Goal: Transaction & Acquisition: Download file/media

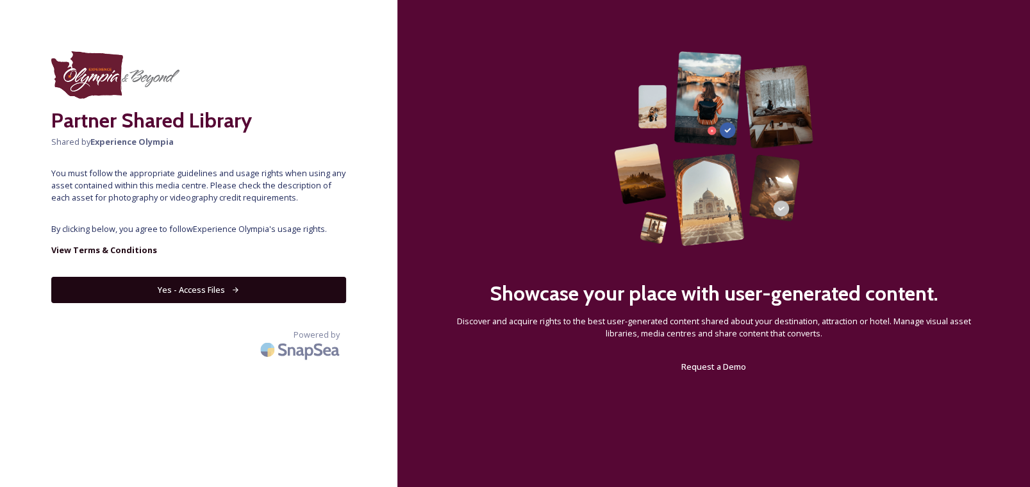
click at [221, 277] on button "Yes - Access Files" at bounding box center [198, 290] width 295 height 26
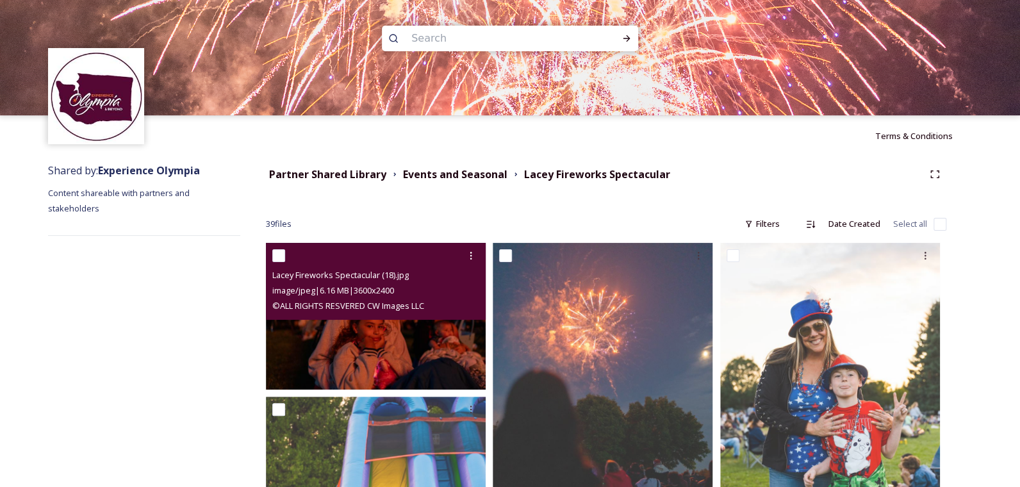
click at [284, 259] on input "checkbox" at bounding box center [278, 255] width 13 height 13
checkbox input "true"
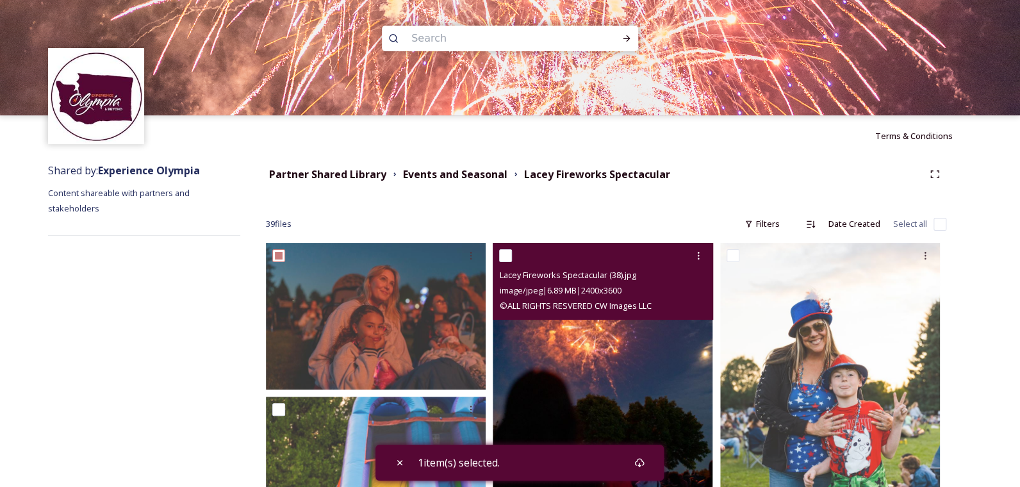
click at [507, 261] on input "checkbox" at bounding box center [505, 255] width 13 height 13
checkbox input "true"
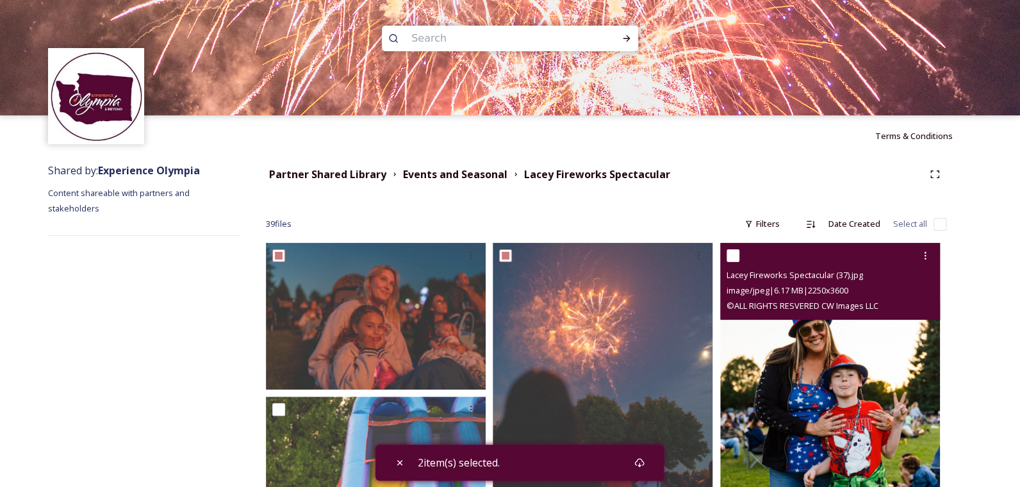
click at [736, 253] on input "checkbox" at bounding box center [733, 255] width 13 height 13
checkbox input "true"
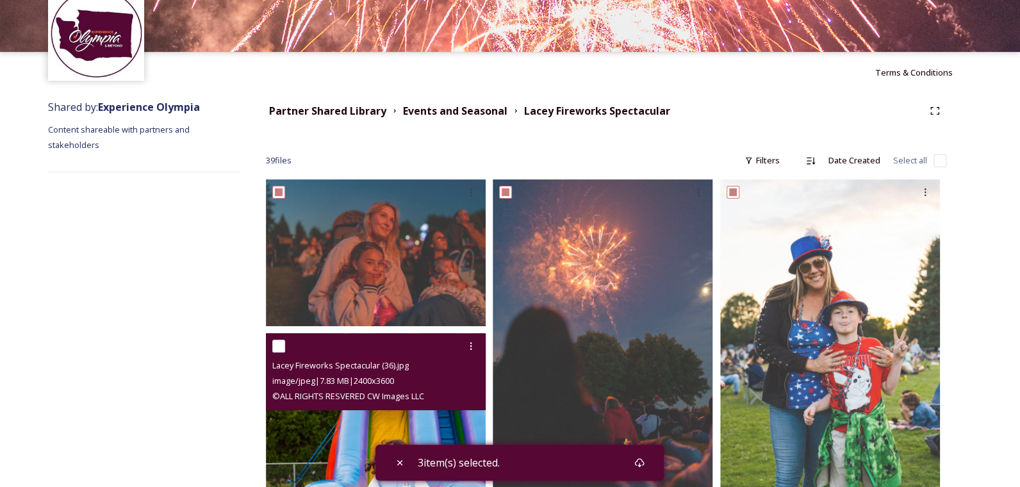
scroll to position [128, 0]
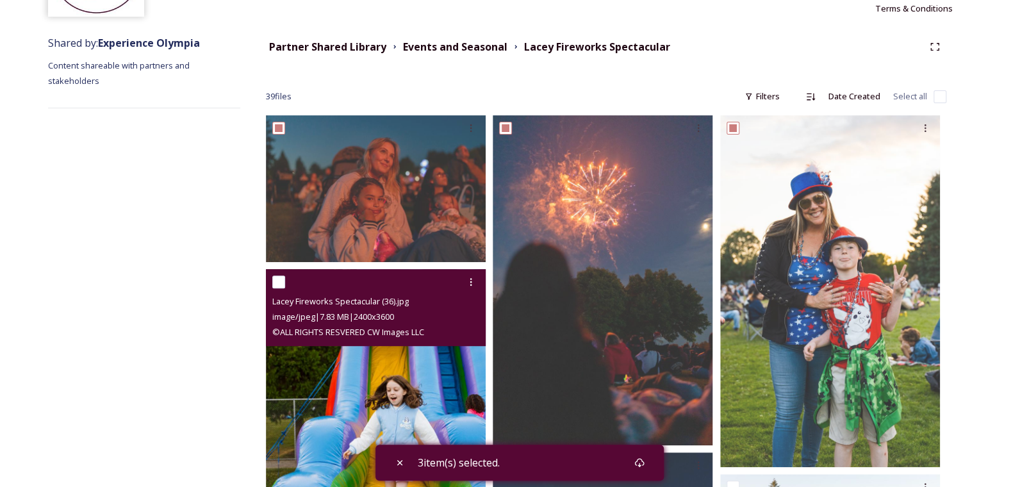
click at [274, 277] on input "checkbox" at bounding box center [278, 282] width 13 height 13
checkbox input "true"
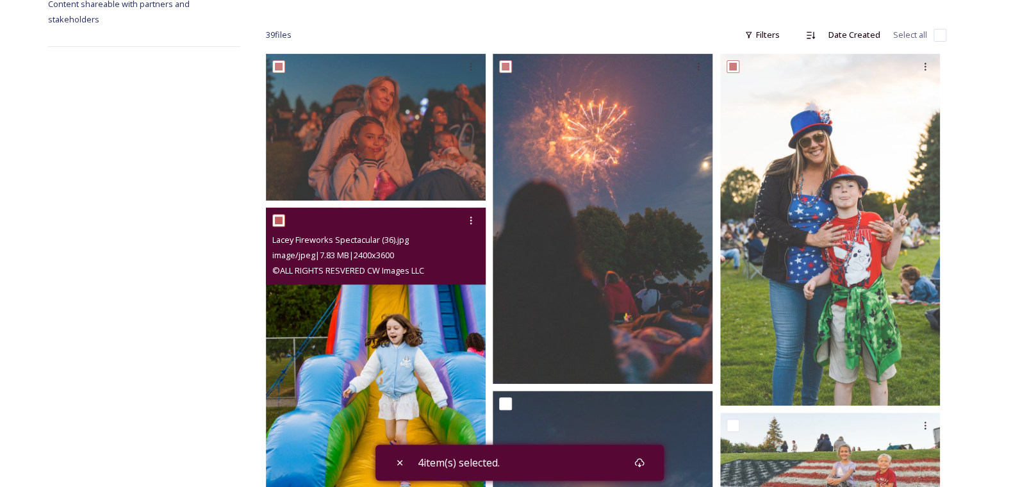
scroll to position [256, 0]
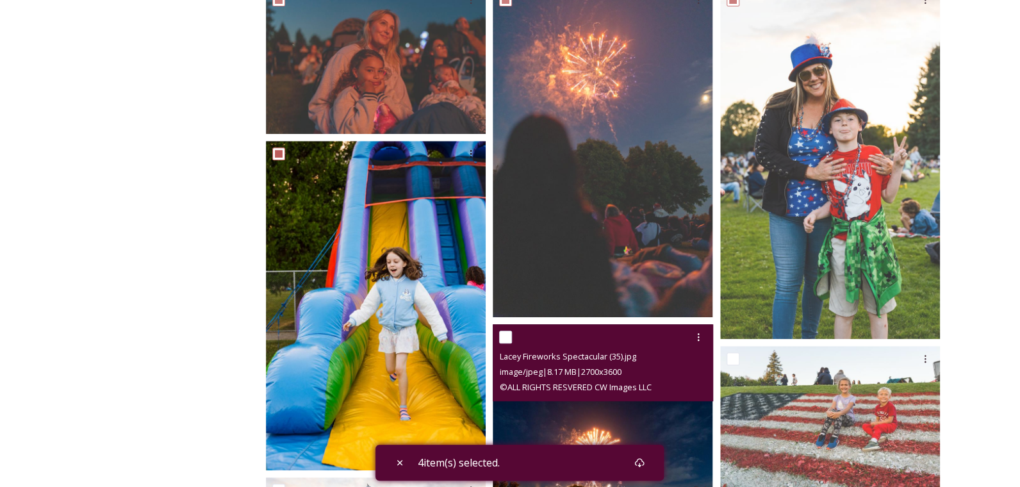
click at [499, 331] on div "Lacey Fireworks Spectacular (35).jpg image/jpeg | 8.17 MB | 2700 x 3600 © ALL R…" at bounding box center [603, 362] width 220 height 77
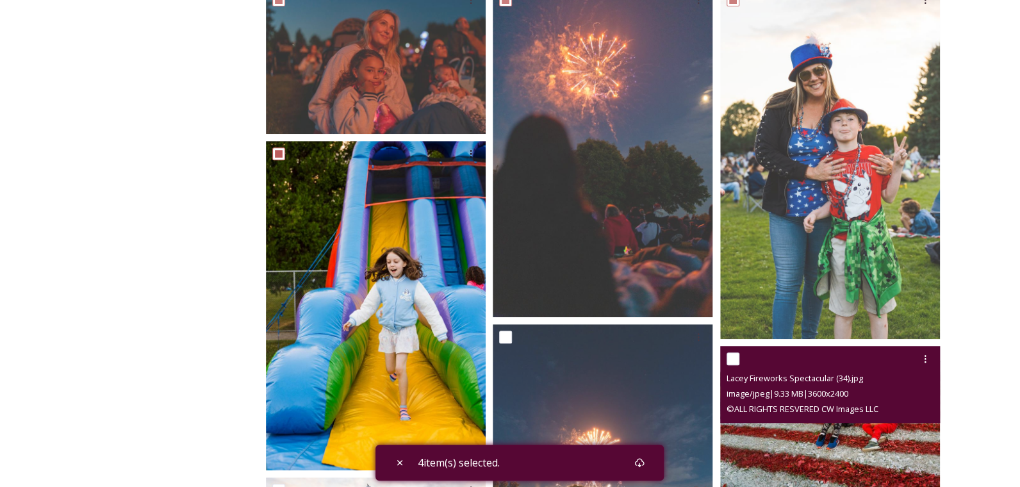
click at [736, 354] on input "checkbox" at bounding box center [733, 358] width 13 height 13
checkbox input "true"
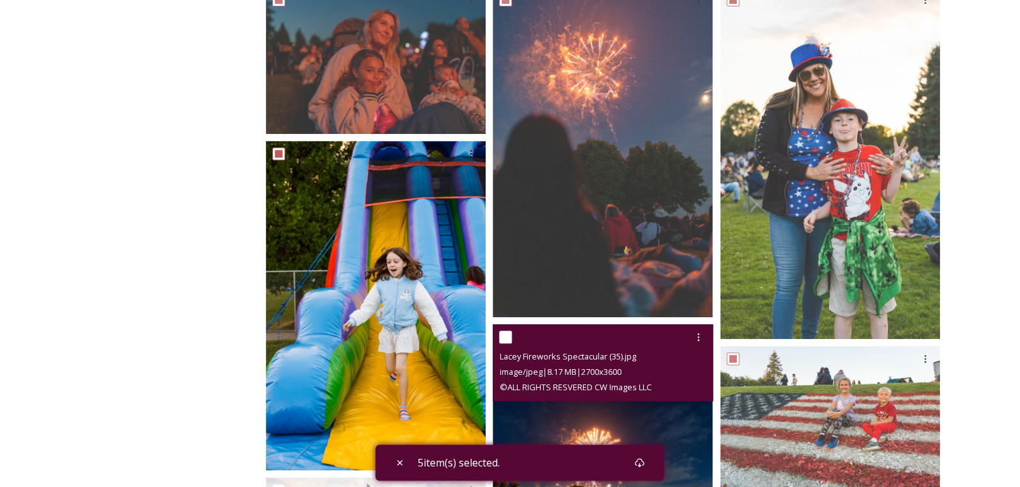
scroll to position [448, 0]
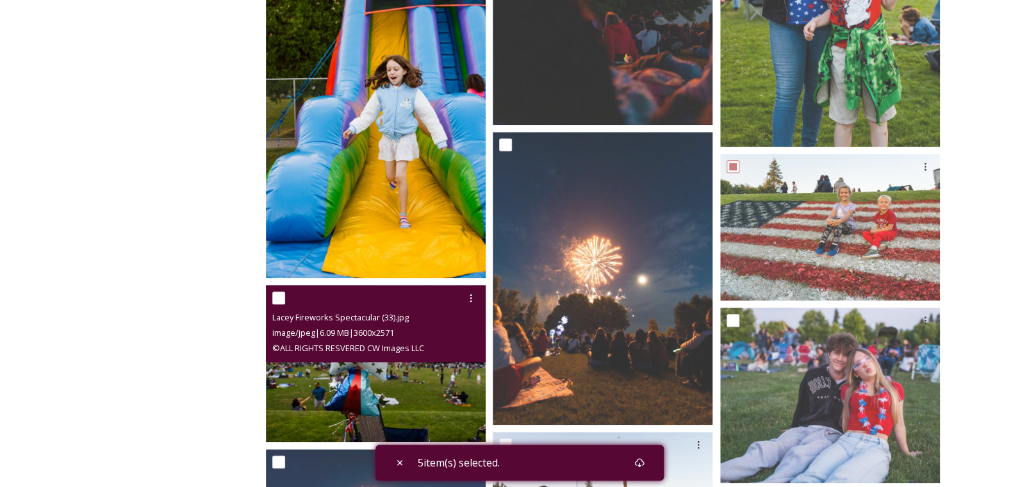
click at [273, 297] on input "checkbox" at bounding box center [278, 298] width 13 height 13
checkbox input "true"
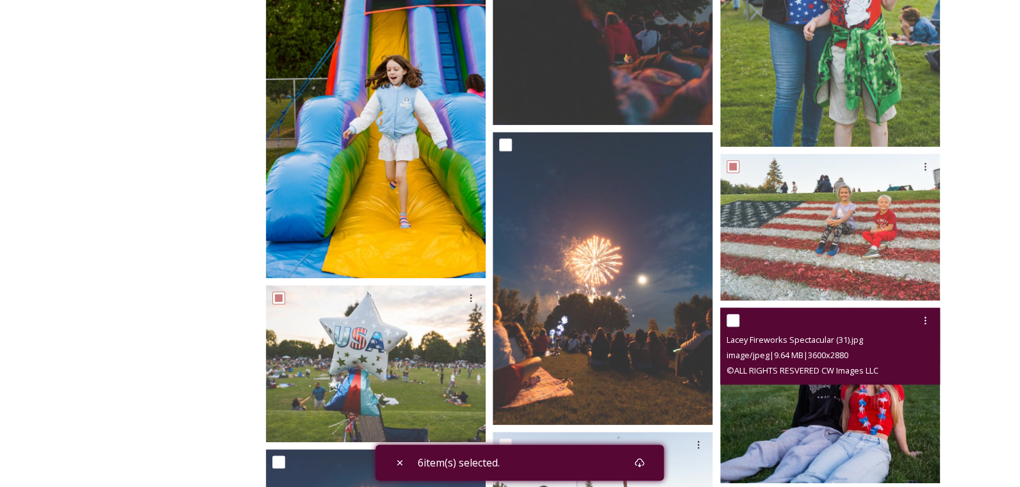
click at [730, 314] on input "checkbox" at bounding box center [733, 320] width 13 height 13
checkbox input "true"
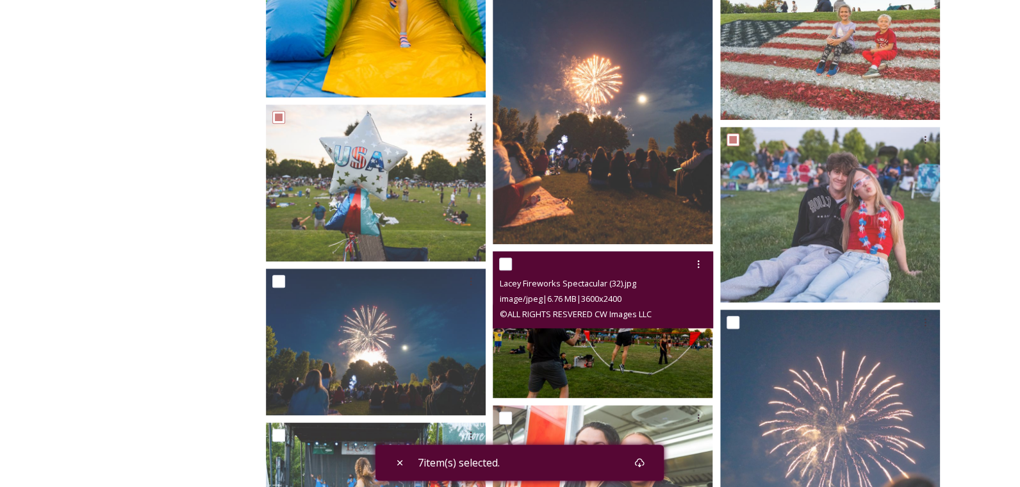
scroll to position [640, 0]
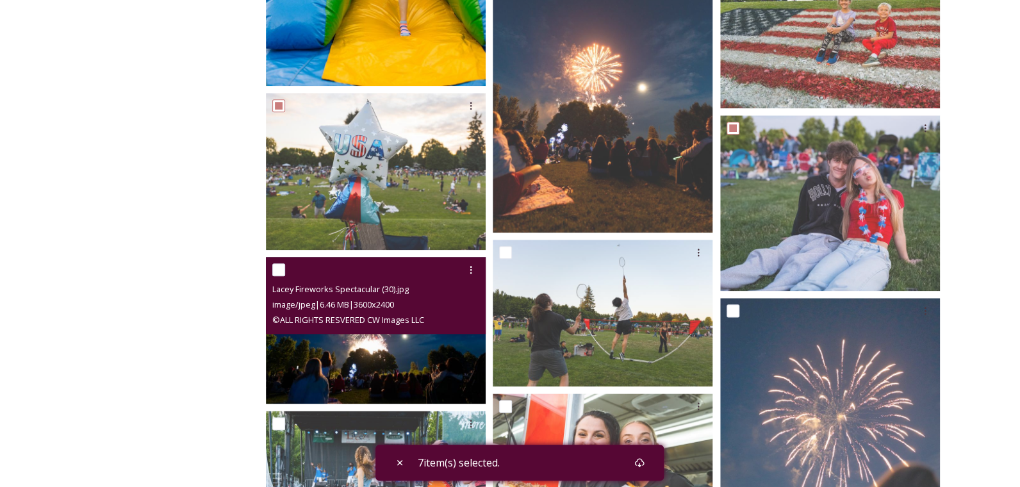
click at [281, 270] on input "checkbox" at bounding box center [278, 269] width 13 height 13
checkbox input "true"
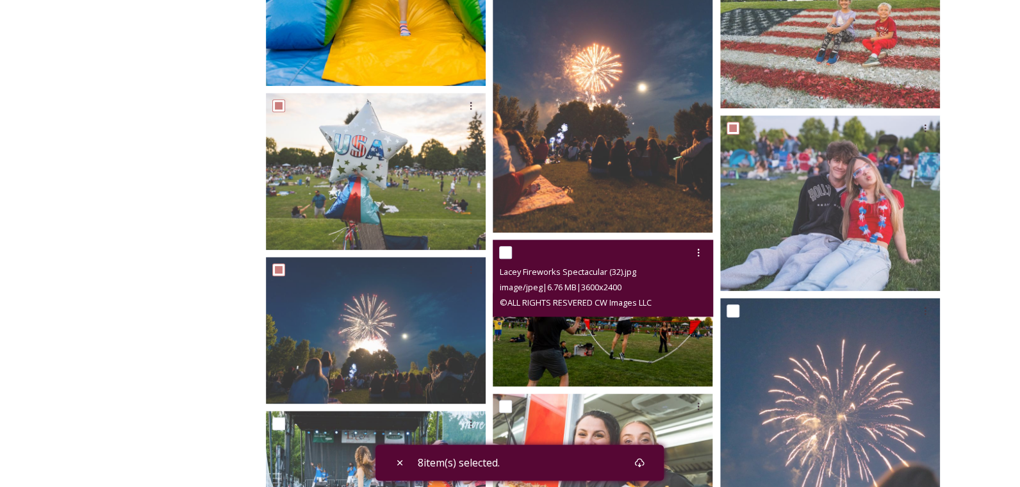
click at [507, 251] on input "checkbox" at bounding box center [505, 252] width 13 height 13
checkbox input "true"
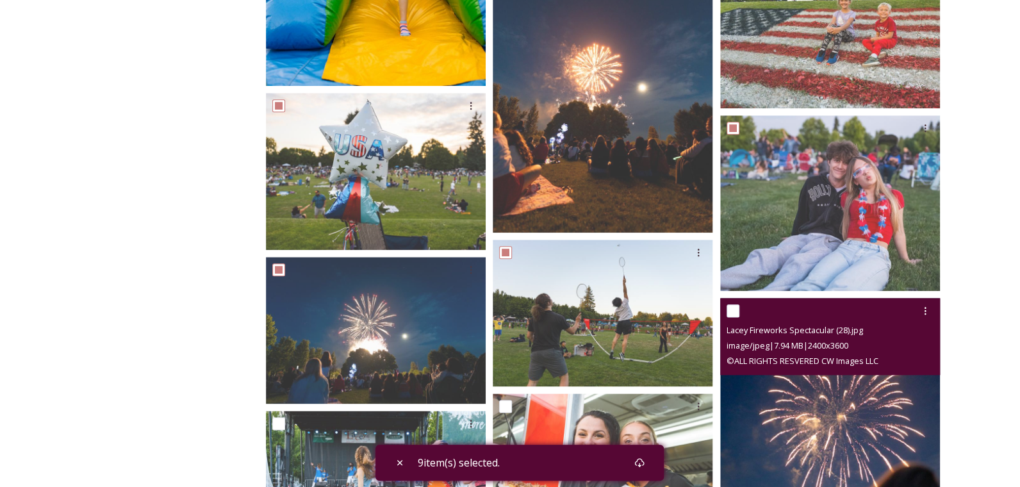
click at [737, 306] on input "checkbox" at bounding box center [733, 310] width 13 height 13
checkbox input "true"
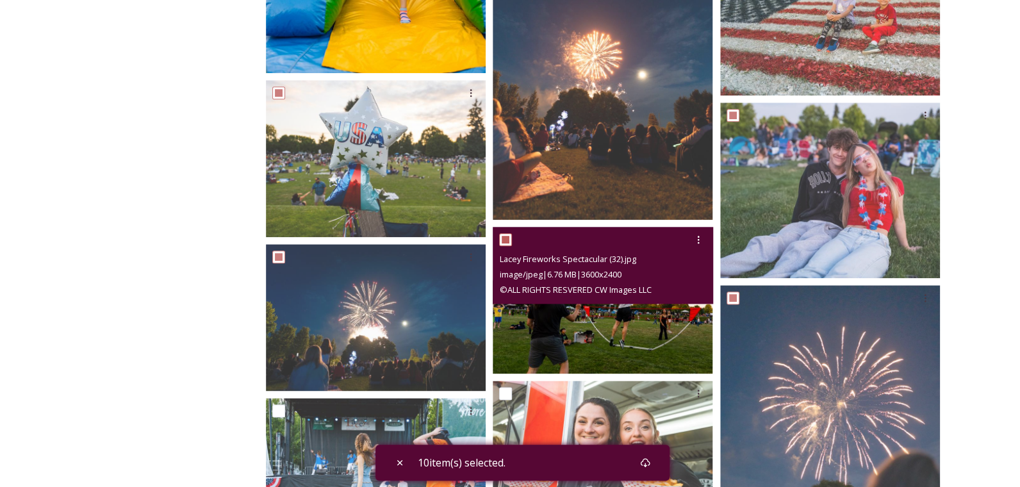
scroll to position [769, 0]
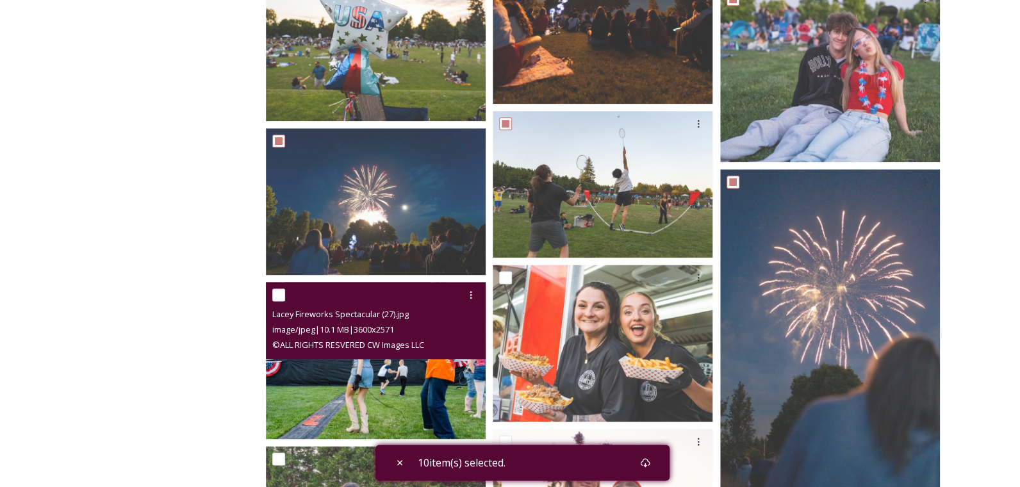
click at [280, 292] on input "checkbox" at bounding box center [278, 294] width 13 height 13
checkbox input "true"
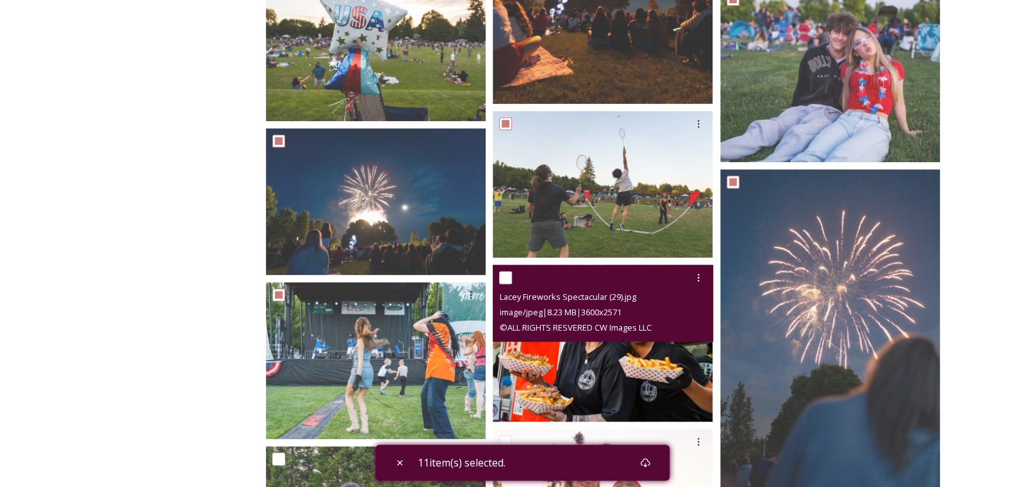
click at [507, 274] on input "checkbox" at bounding box center [505, 277] width 13 height 13
checkbox input "true"
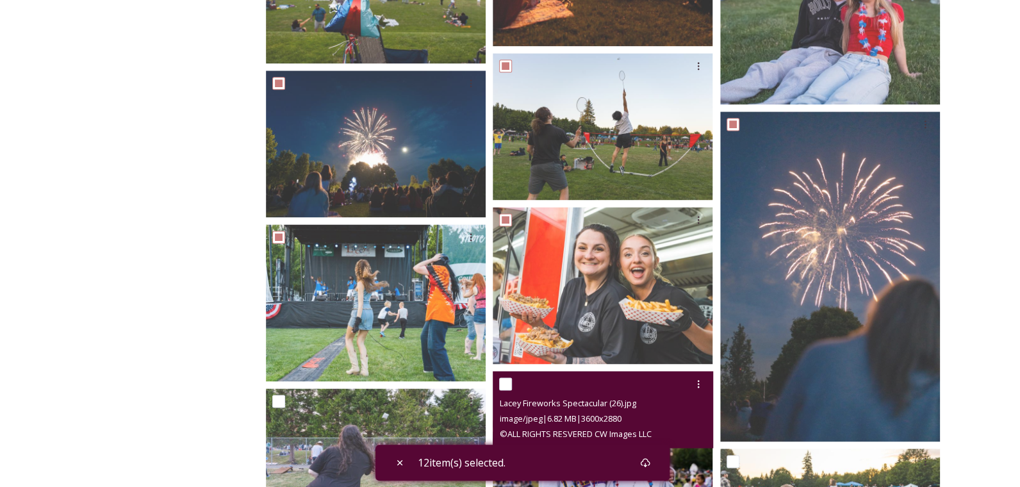
scroll to position [896, 0]
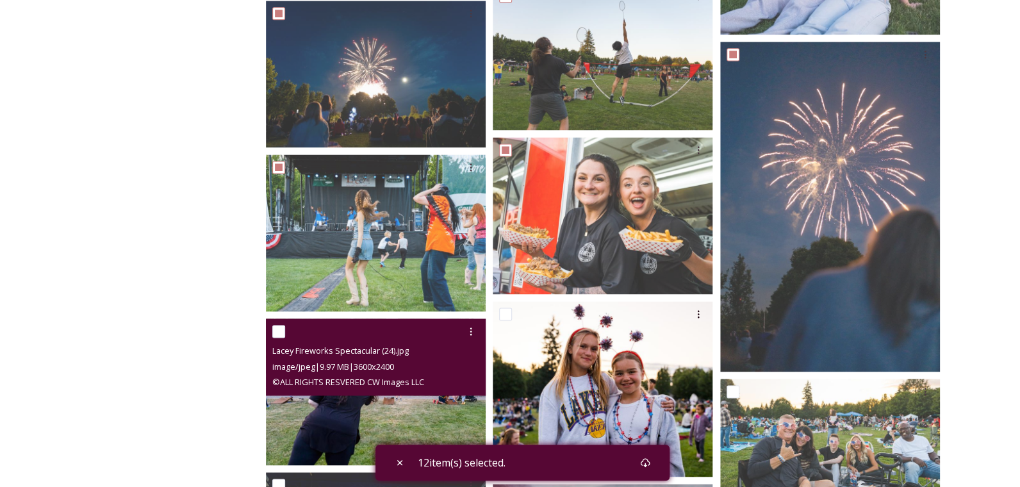
click at [280, 329] on input "checkbox" at bounding box center [278, 331] width 13 height 13
checkbox input "true"
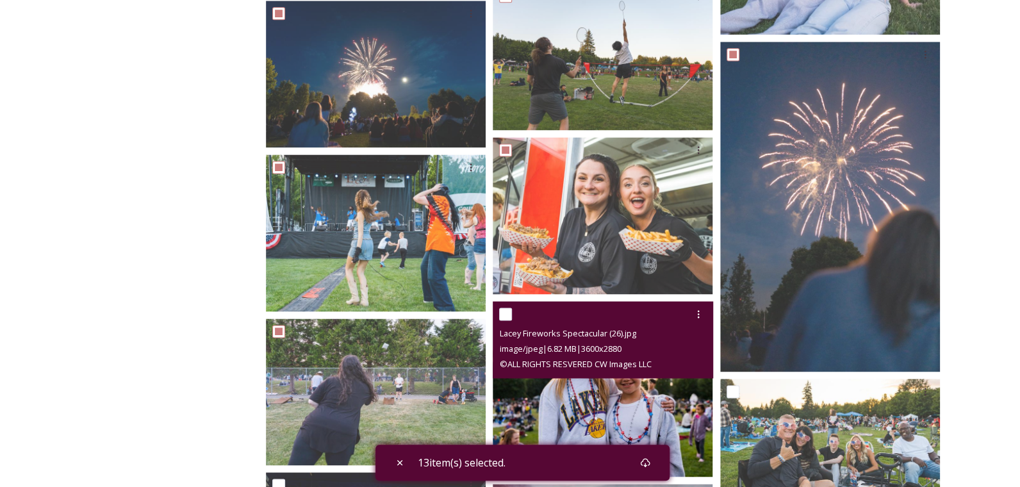
click at [508, 311] on input "checkbox" at bounding box center [505, 314] width 13 height 13
checkbox input "true"
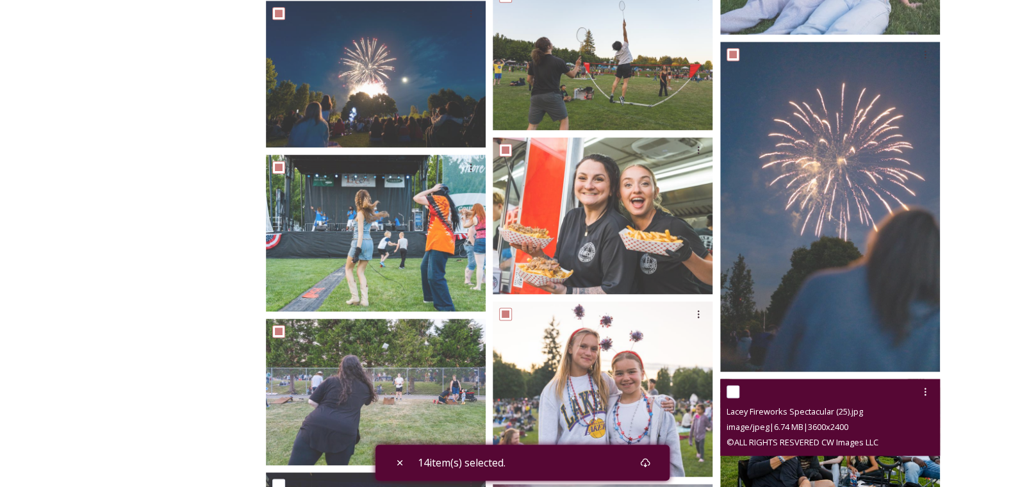
click at [734, 388] on input "checkbox" at bounding box center [733, 391] width 13 height 13
checkbox input "true"
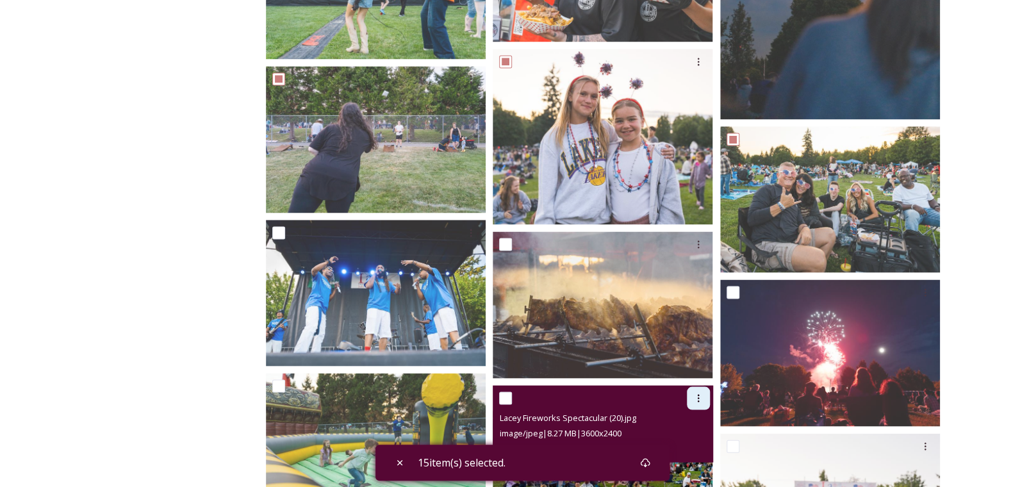
scroll to position [1217, 0]
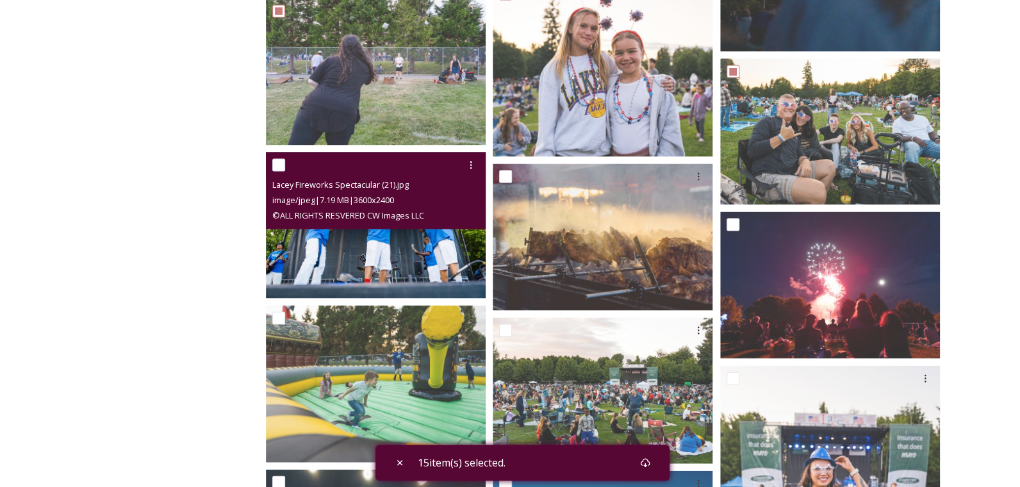
click at [282, 165] on input "checkbox" at bounding box center [278, 164] width 13 height 13
checkbox input "true"
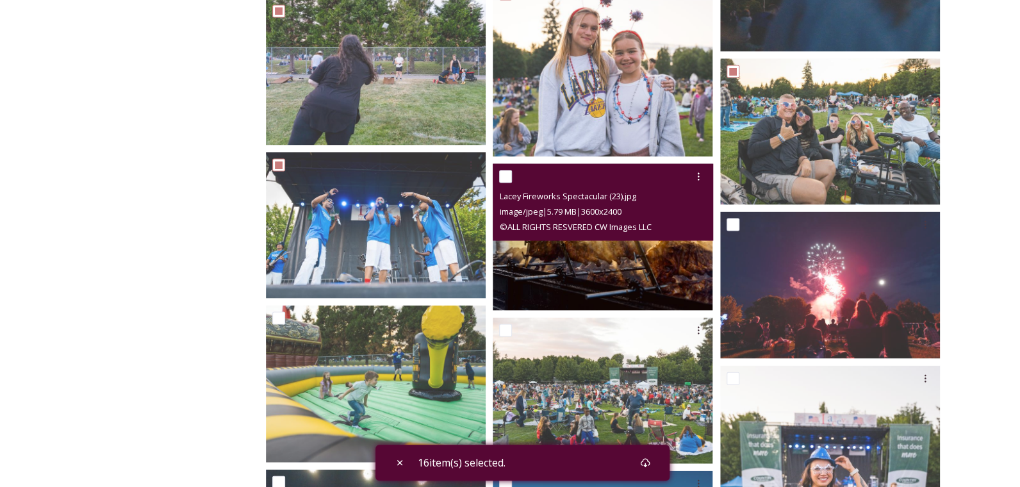
click at [506, 172] on input "checkbox" at bounding box center [505, 176] width 13 height 13
checkbox input "true"
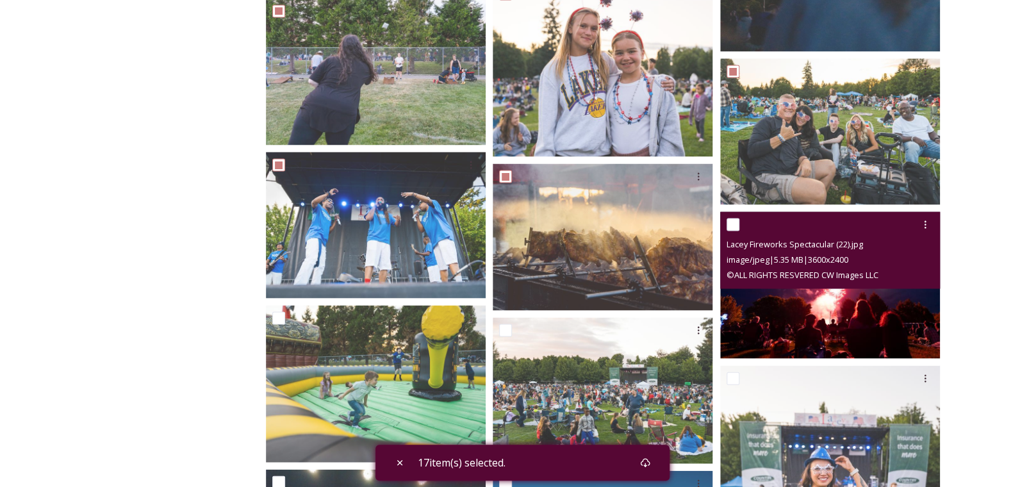
click at [729, 219] on input "checkbox" at bounding box center [733, 224] width 13 height 13
checkbox input "true"
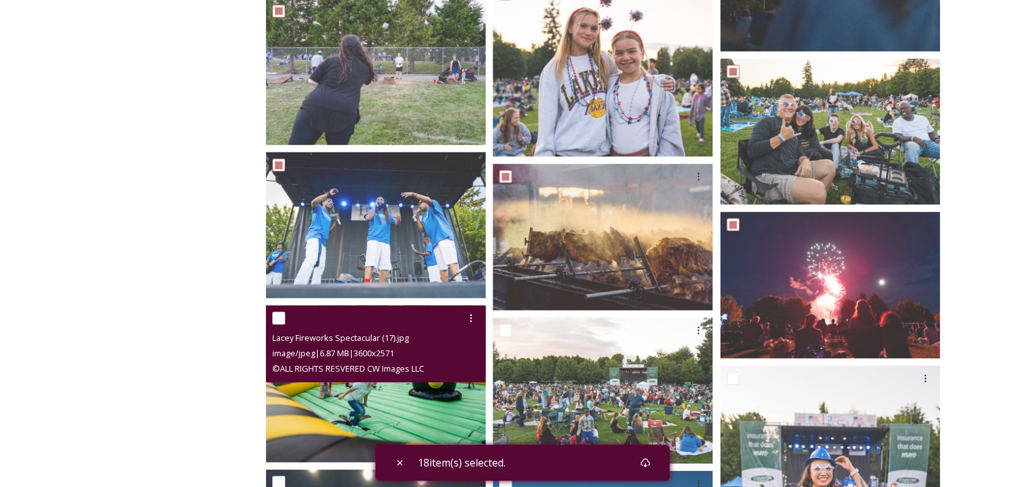
drag, startPoint x: 277, startPoint y: 318, endPoint x: 375, endPoint y: 318, distance: 98.7
click at [277, 318] on input "checkbox" at bounding box center [278, 317] width 13 height 13
checkbox input "true"
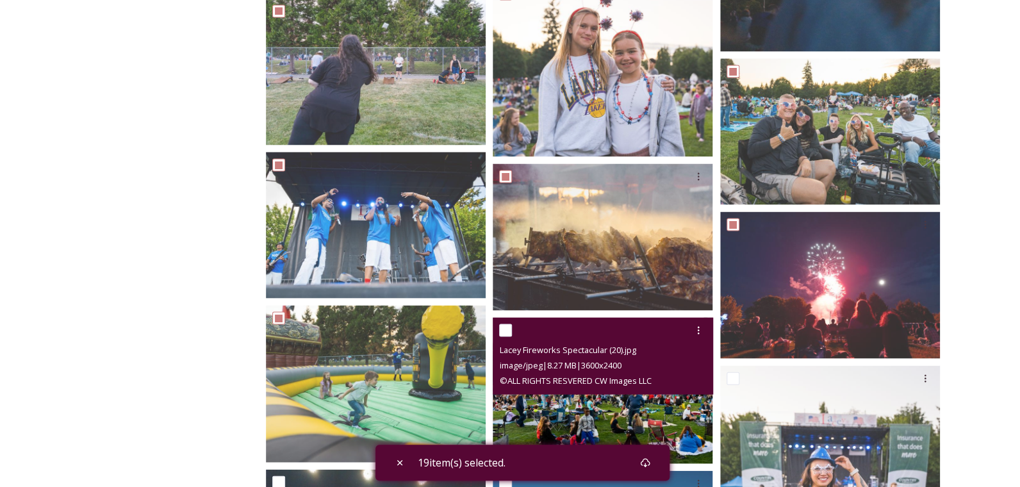
click at [503, 324] on input "checkbox" at bounding box center [505, 330] width 13 height 13
checkbox input "true"
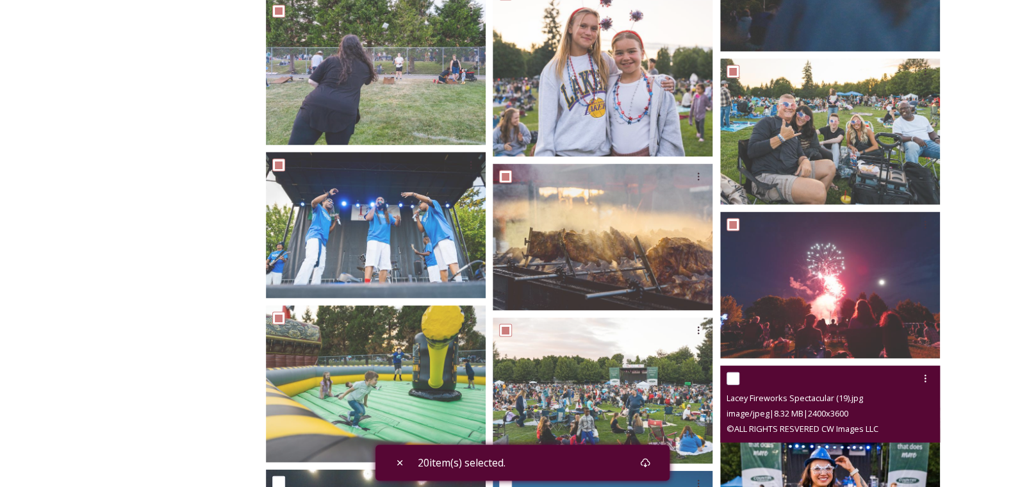
click at [734, 373] on input "checkbox" at bounding box center [733, 378] width 13 height 13
checkbox input "true"
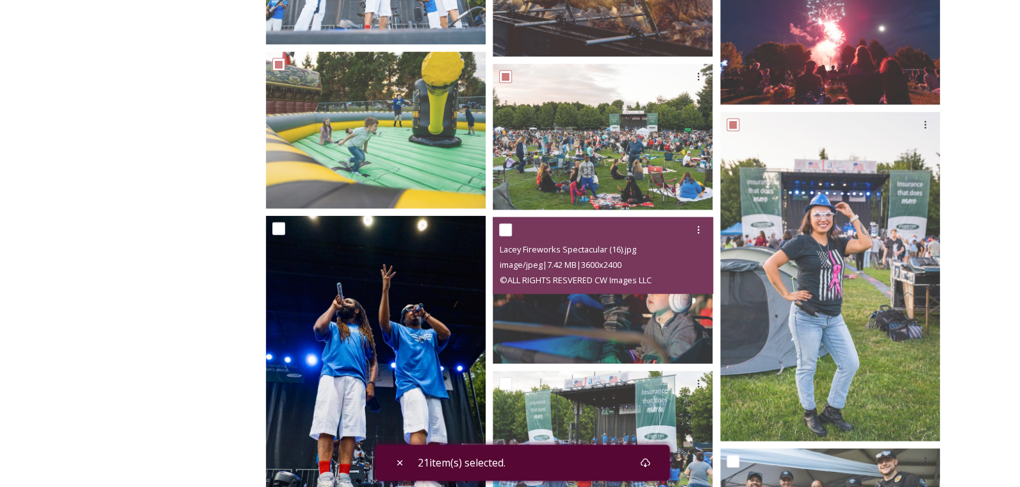
scroll to position [1474, 0]
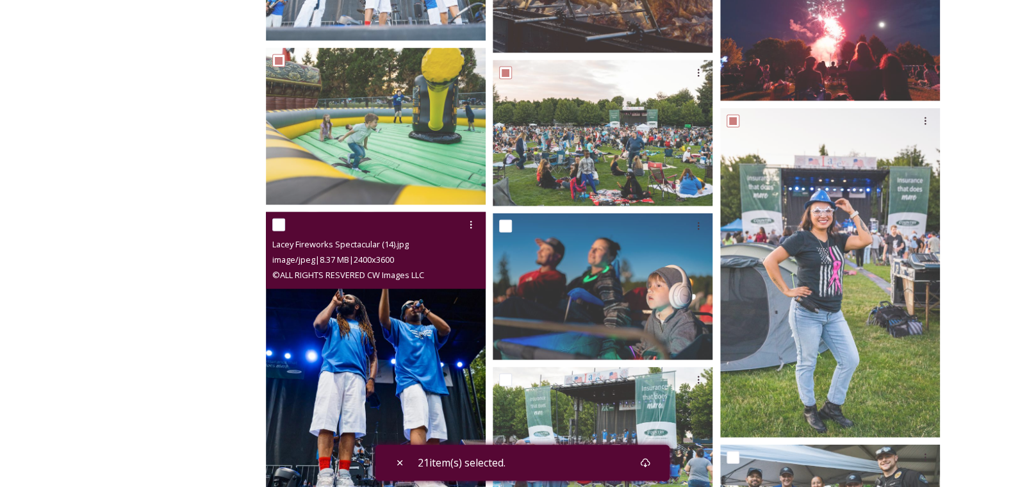
click at [281, 226] on input "checkbox" at bounding box center [278, 225] width 13 height 13
checkbox input "true"
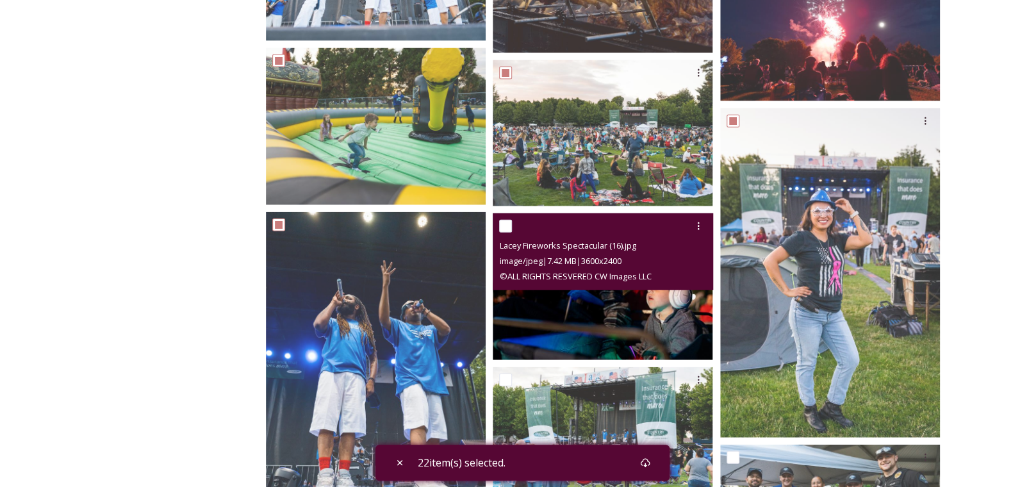
click at [503, 227] on input "checkbox" at bounding box center [505, 226] width 13 height 13
checkbox input "true"
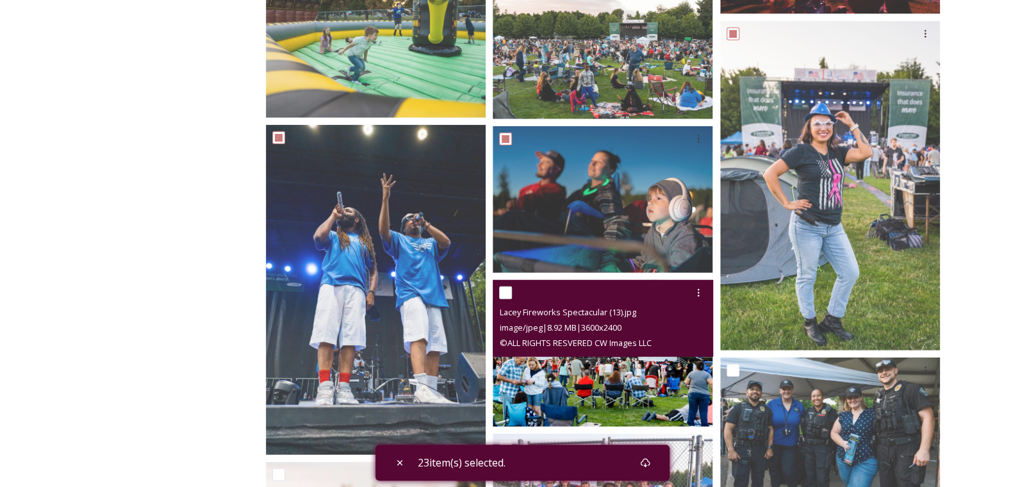
scroll to position [1602, 0]
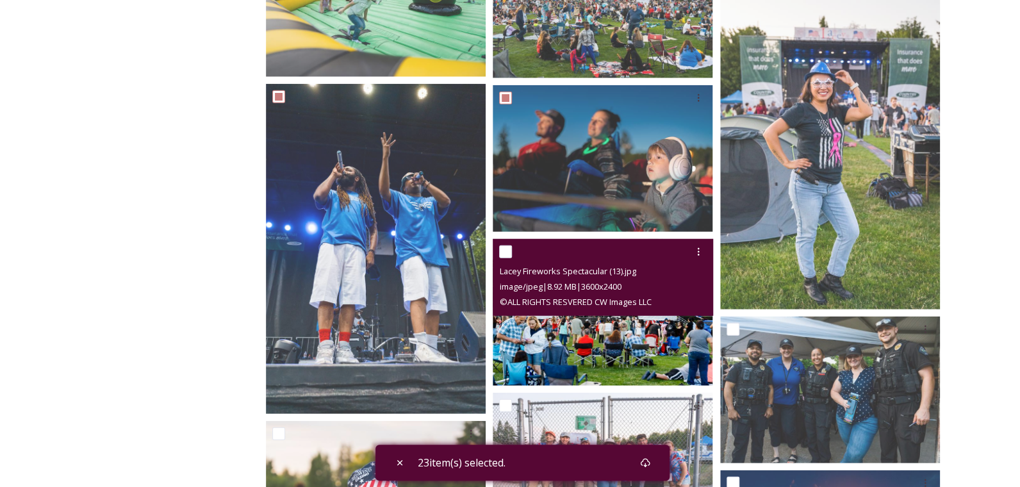
click at [497, 252] on div "Lacey Fireworks Spectacular (13).jpg image/jpeg | 8.92 MB | 3600 x 2400 © ALL R…" at bounding box center [603, 277] width 220 height 77
click at [503, 252] on input "checkbox" at bounding box center [505, 251] width 13 height 13
checkbox input "true"
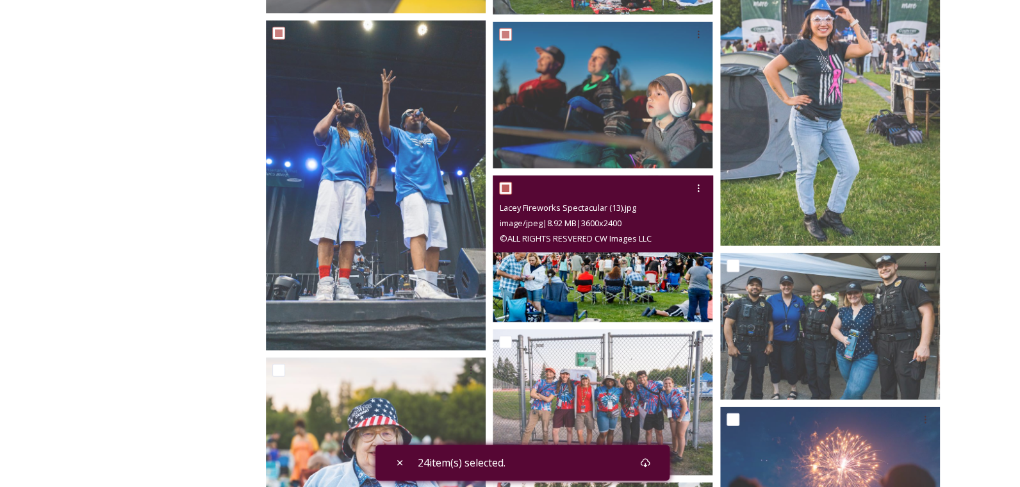
scroll to position [1729, 0]
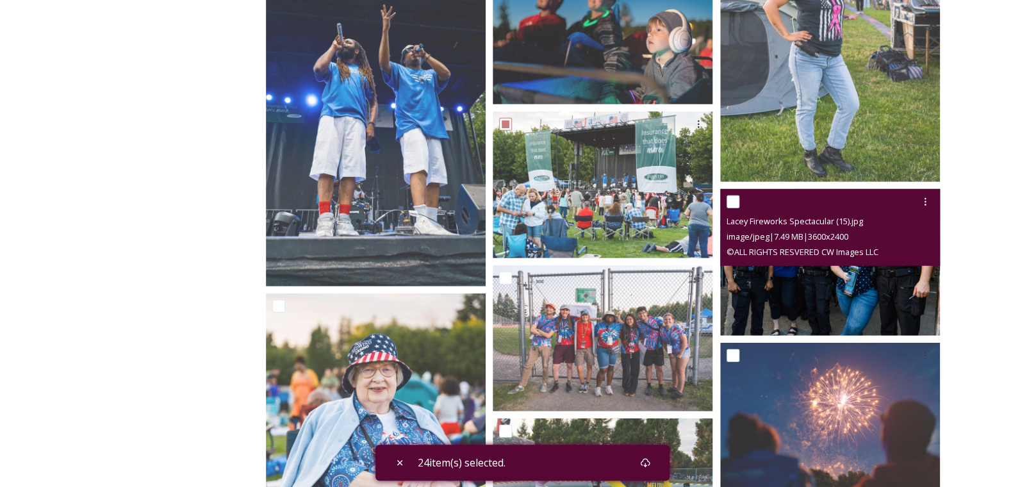
click at [730, 205] on input "checkbox" at bounding box center [733, 201] width 13 height 13
checkbox input "true"
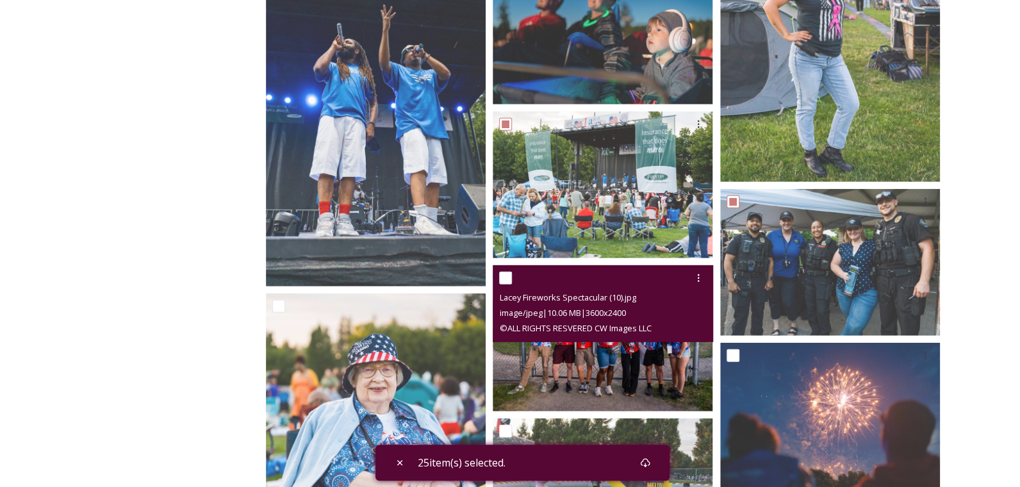
click at [503, 279] on input "checkbox" at bounding box center [505, 278] width 13 height 13
checkbox input "true"
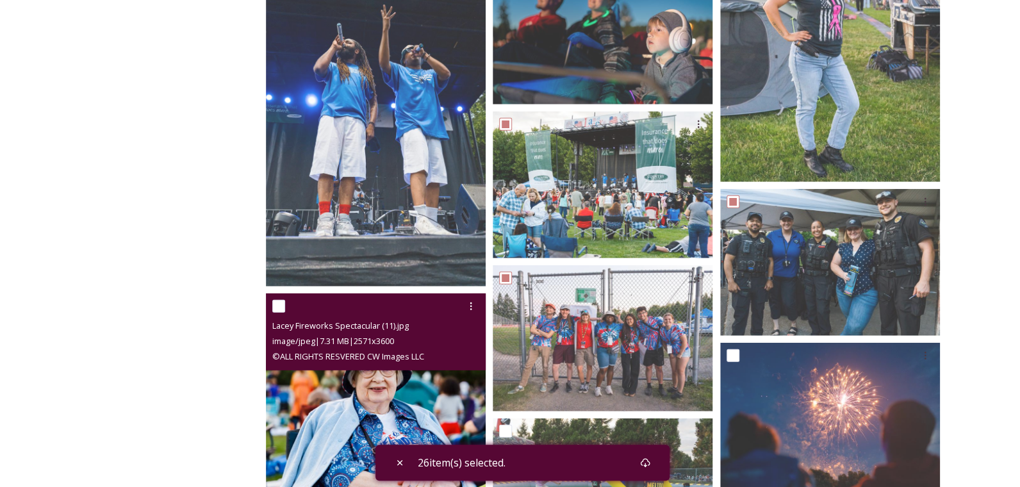
click at [277, 300] on input "checkbox" at bounding box center [278, 306] width 13 height 13
checkbox input "true"
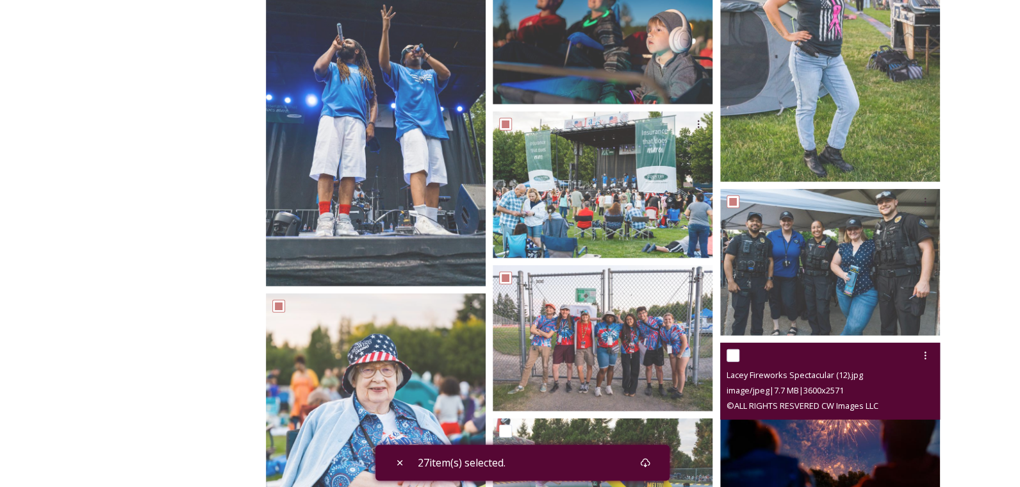
click at [730, 355] on input "checkbox" at bounding box center [733, 355] width 13 height 13
checkbox input "true"
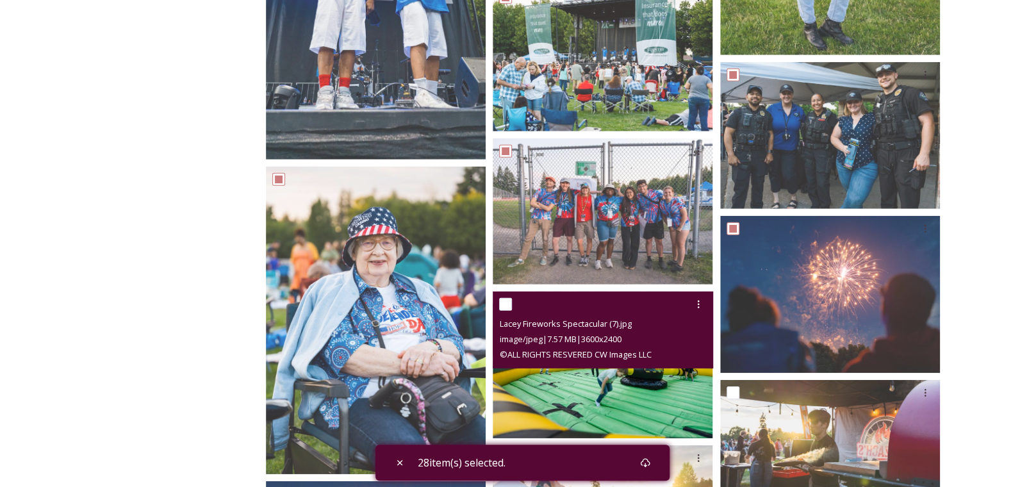
scroll to position [1858, 0]
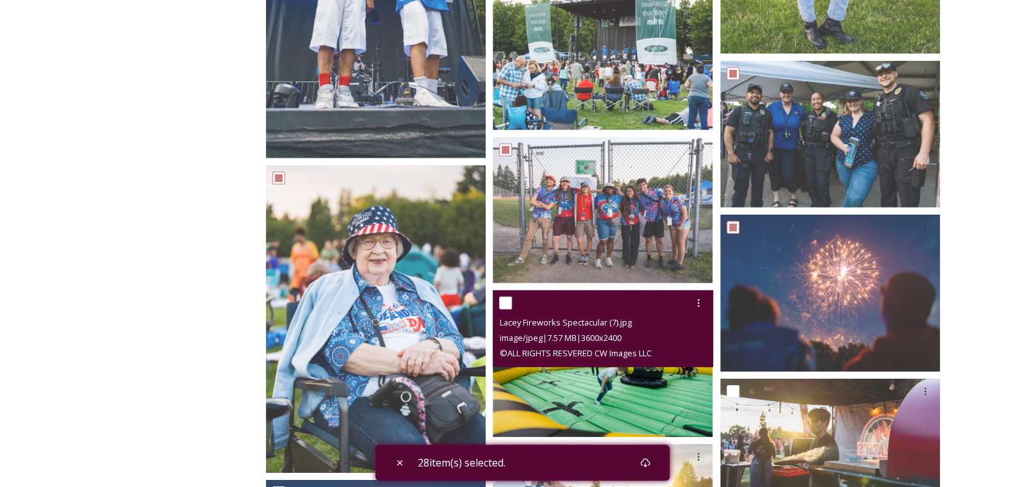
click at [506, 298] on input "checkbox" at bounding box center [505, 303] width 13 height 13
checkbox input "true"
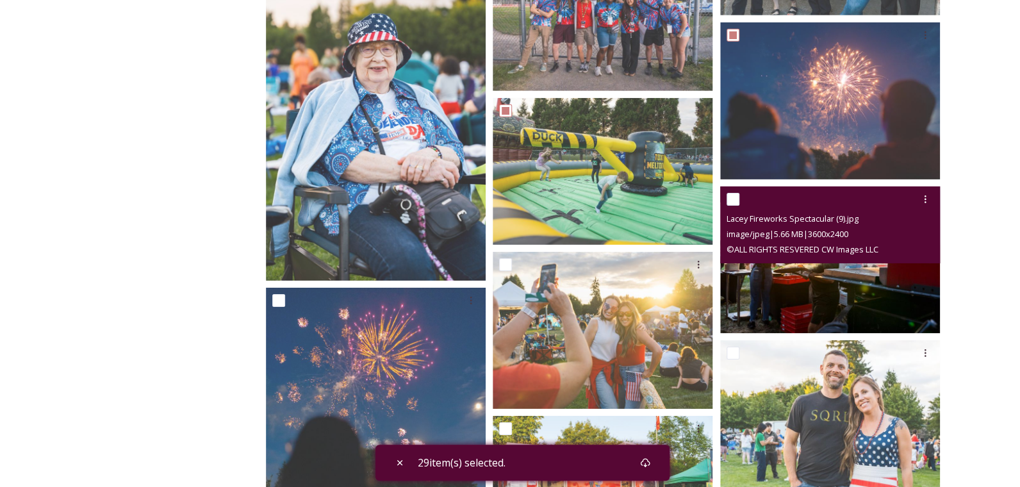
click at [736, 199] on input "checkbox" at bounding box center [733, 199] width 13 height 13
checkbox input "true"
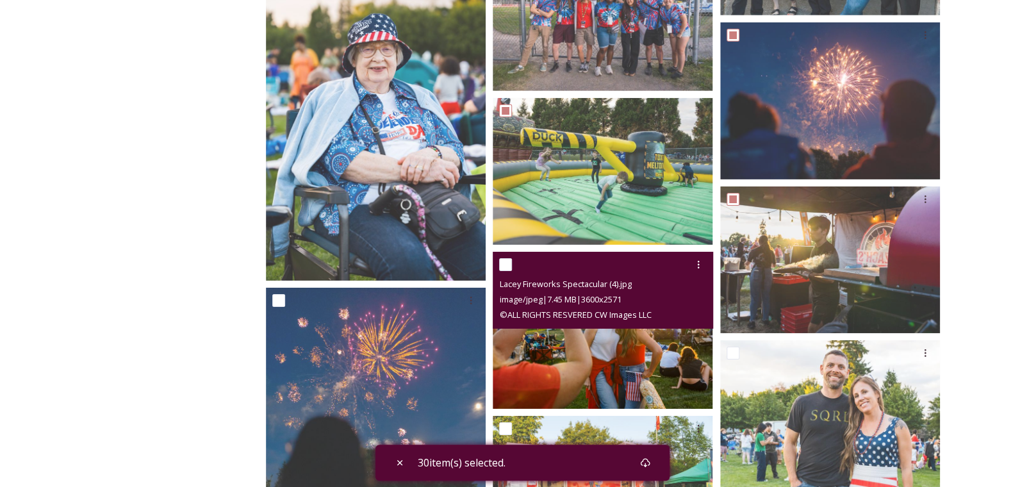
click at [502, 265] on input "checkbox" at bounding box center [505, 264] width 13 height 13
checkbox input "true"
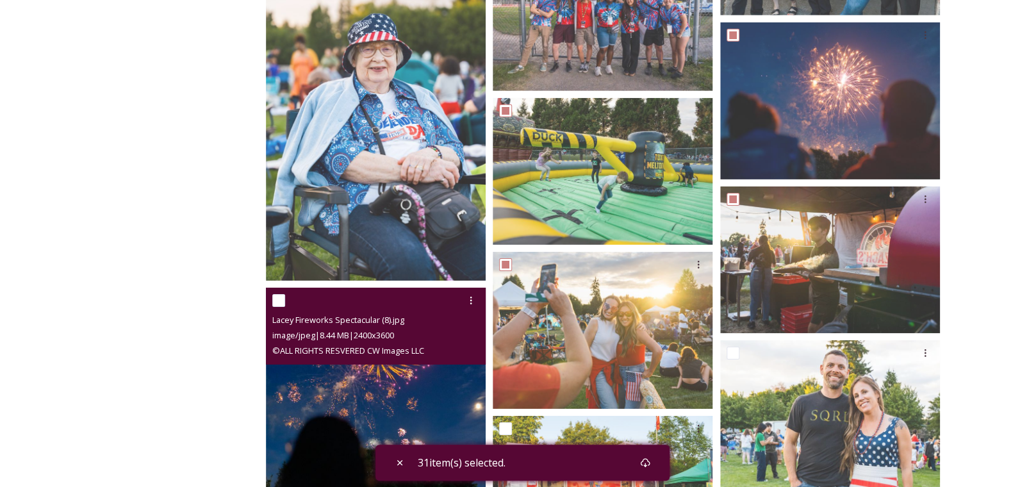
click at [283, 299] on input "checkbox" at bounding box center [278, 300] width 13 height 13
checkbox input "true"
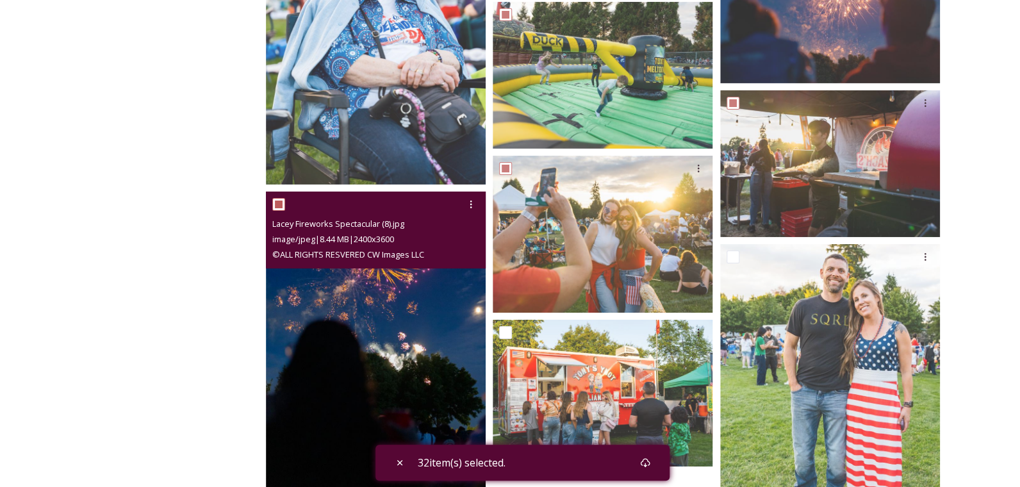
scroll to position [2178, 0]
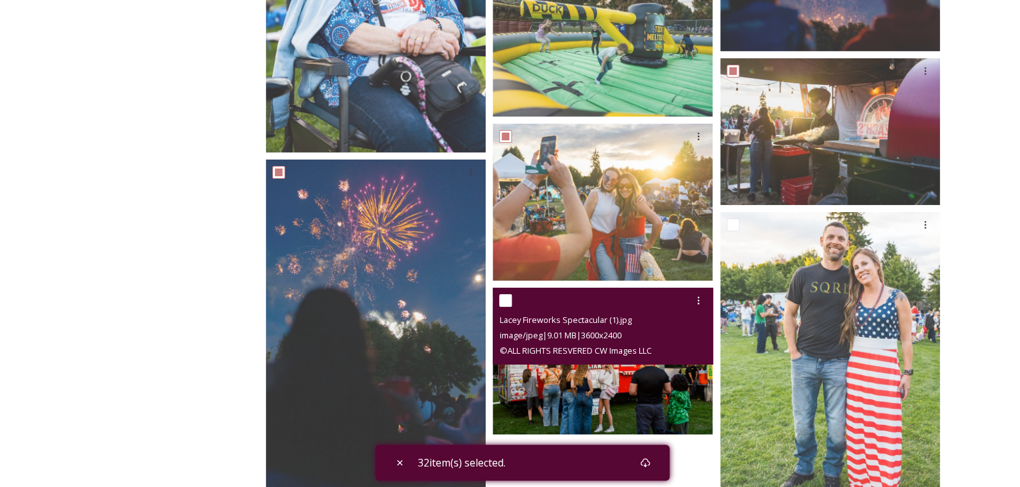
click at [503, 295] on input "checkbox" at bounding box center [505, 300] width 13 height 13
checkbox input "true"
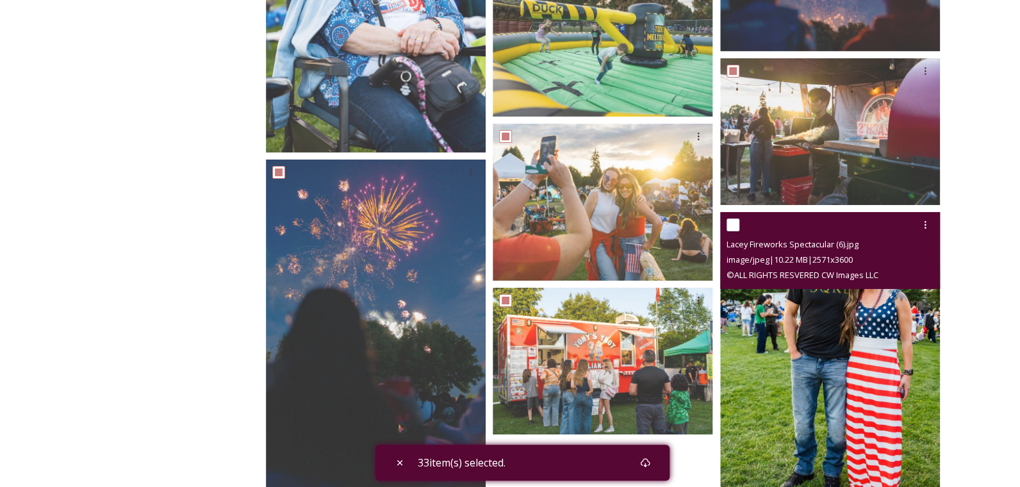
click at [729, 226] on input "checkbox" at bounding box center [733, 225] width 13 height 13
checkbox input "true"
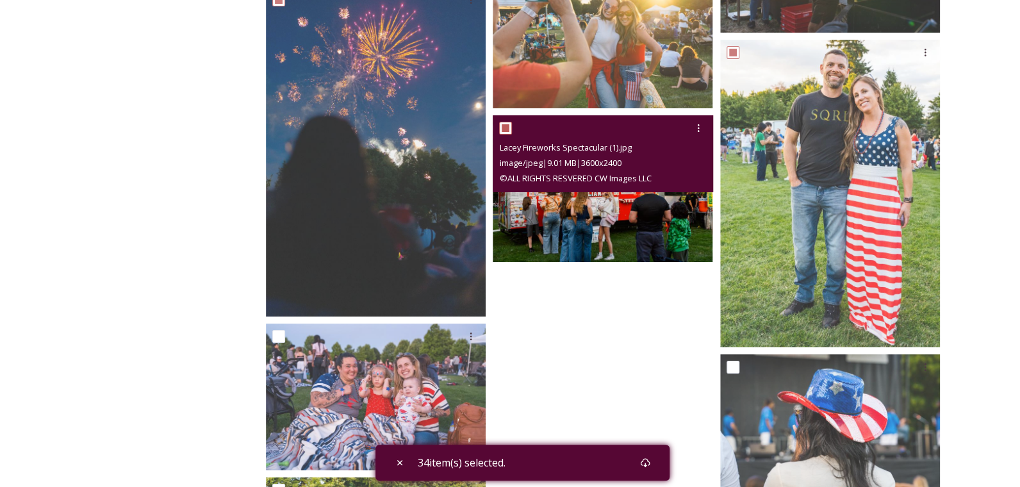
scroll to position [2370, 0]
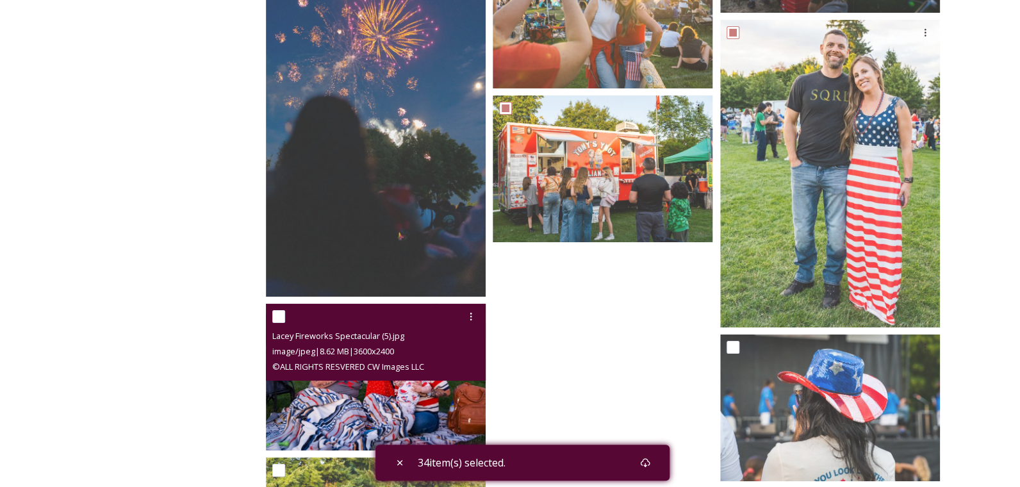
click at [281, 317] on input "checkbox" at bounding box center [278, 316] width 13 height 13
checkbox input "true"
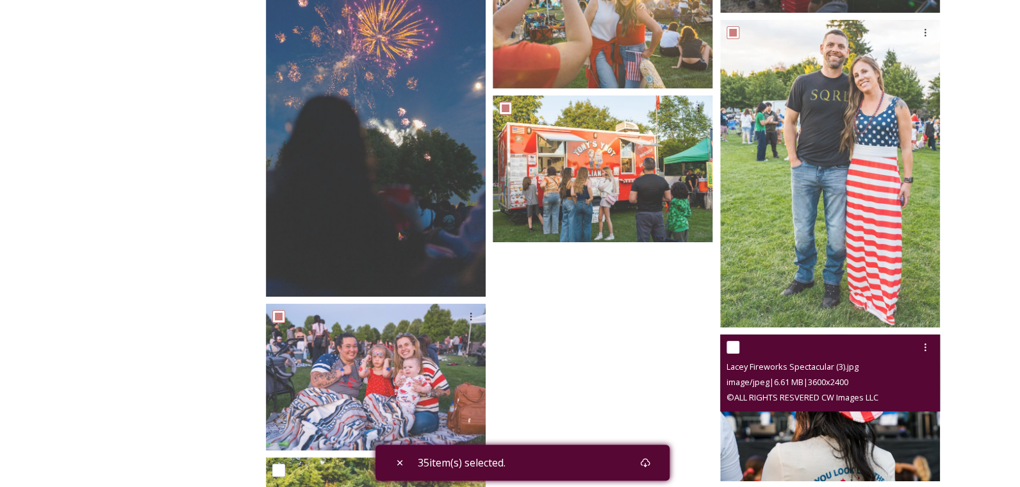
click at [733, 344] on input "checkbox" at bounding box center [733, 347] width 13 height 13
checkbox input "true"
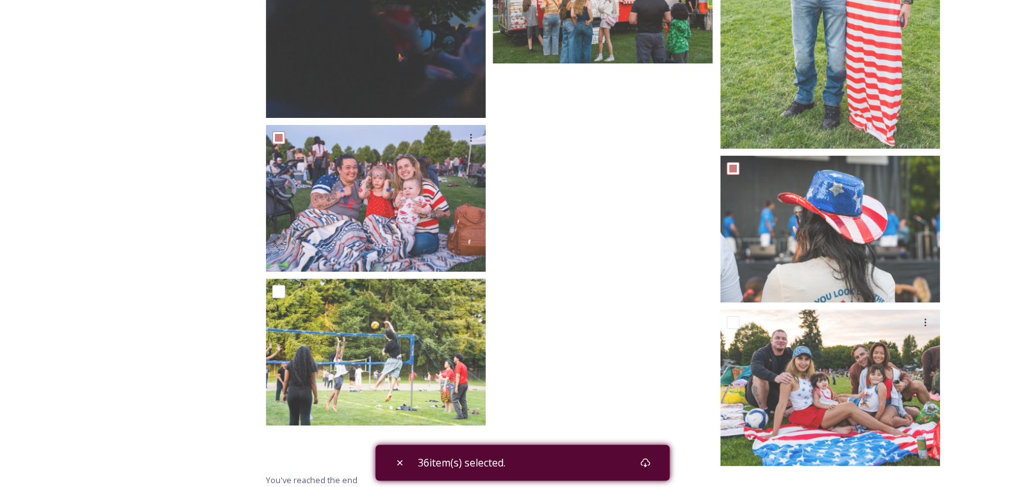
scroll to position [2556, 0]
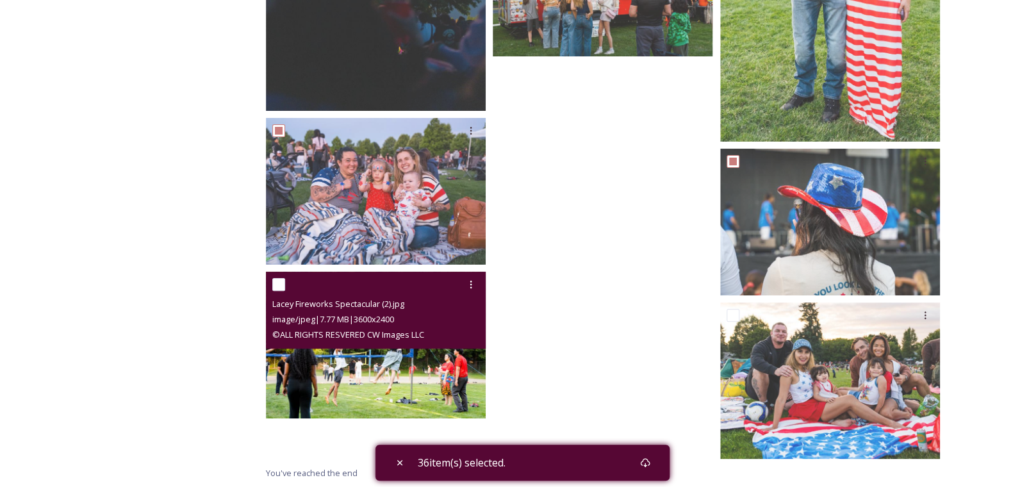
click at [285, 285] on input "checkbox" at bounding box center [278, 284] width 13 height 13
checkbox input "true"
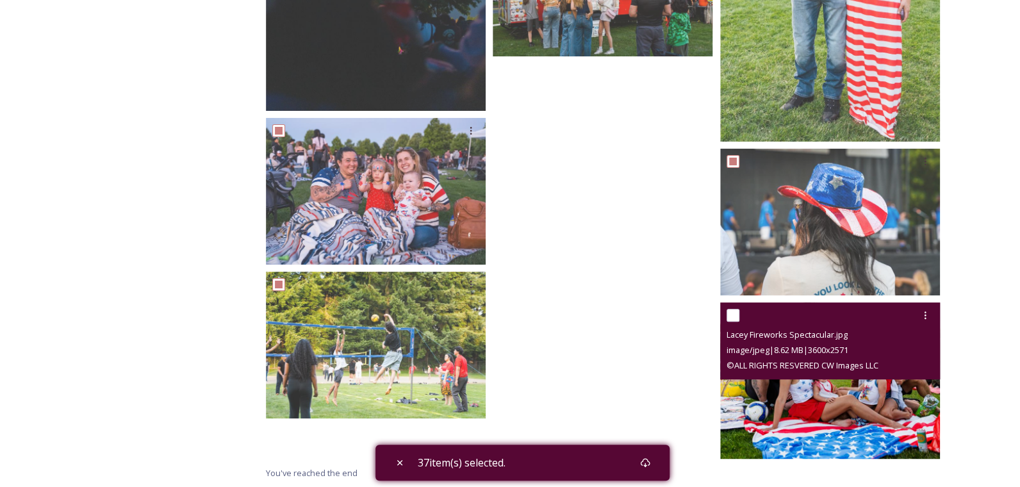
click at [728, 318] on input "checkbox" at bounding box center [733, 315] width 13 height 13
checkbox input "true"
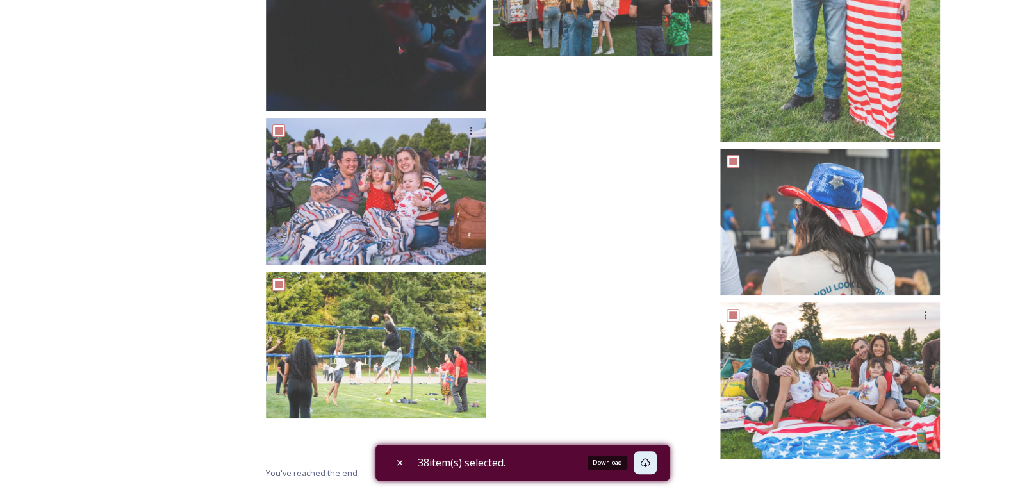
click at [651, 457] on div "Download" at bounding box center [645, 462] width 23 height 23
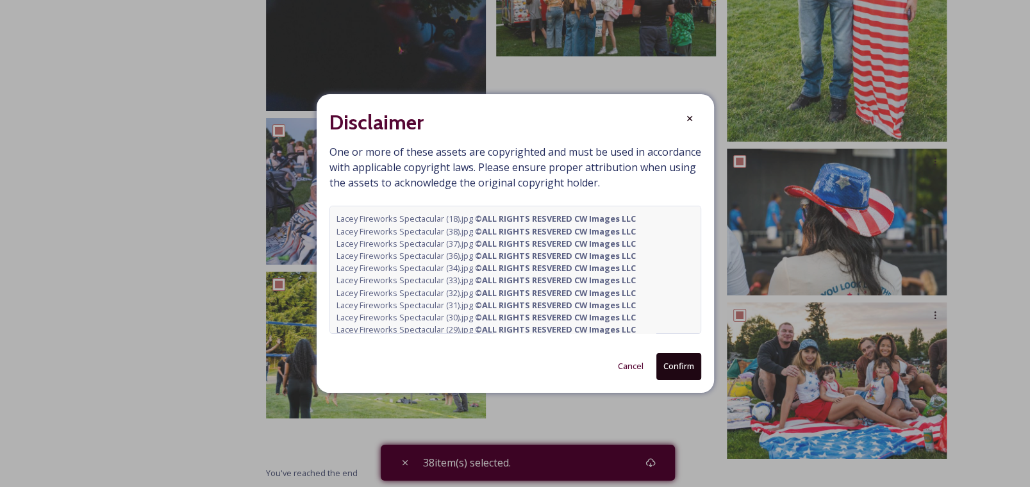
click at [684, 368] on button "Confirm" at bounding box center [678, 366] width 45 height 26
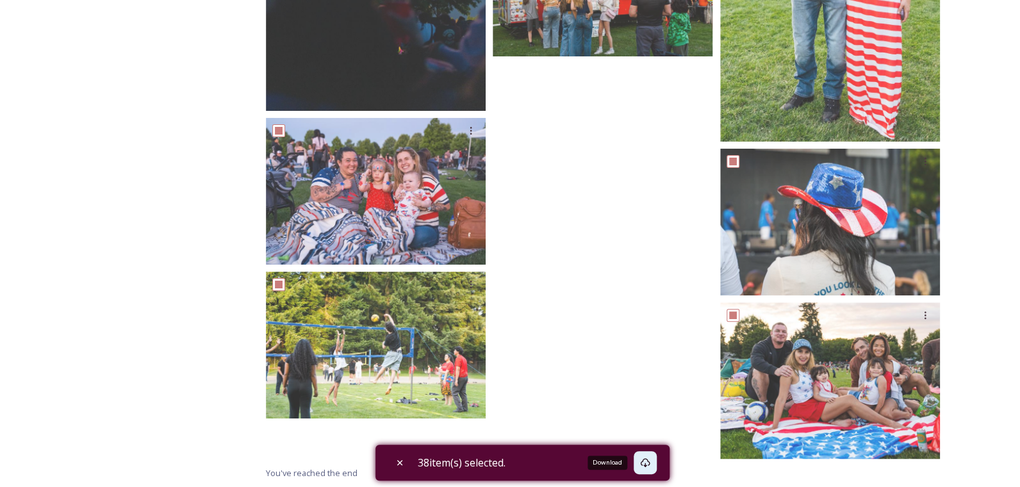
click at [647, 463] on icon at bounding box center [645, 463] width 10 height 10
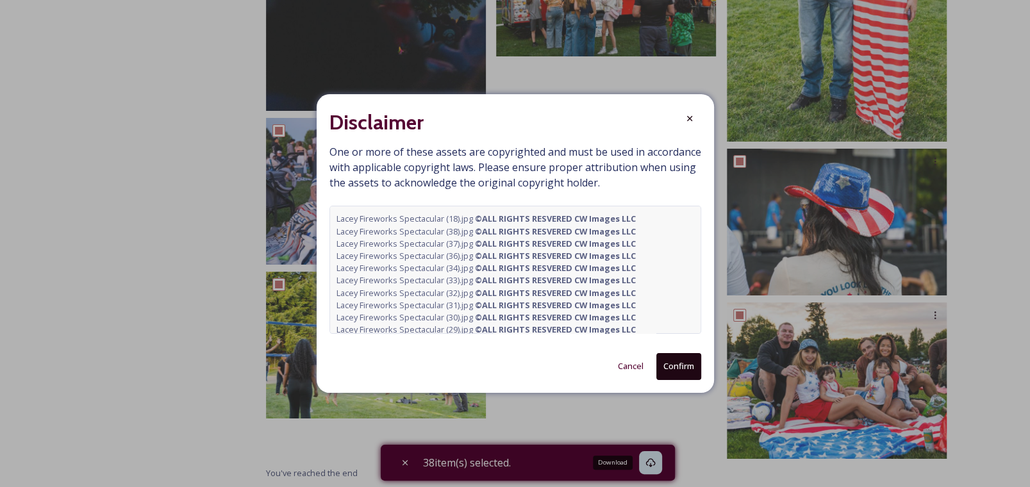
click at [684, 365] on button "Confirm" at bounding box center [678, 366] width 45 height 26
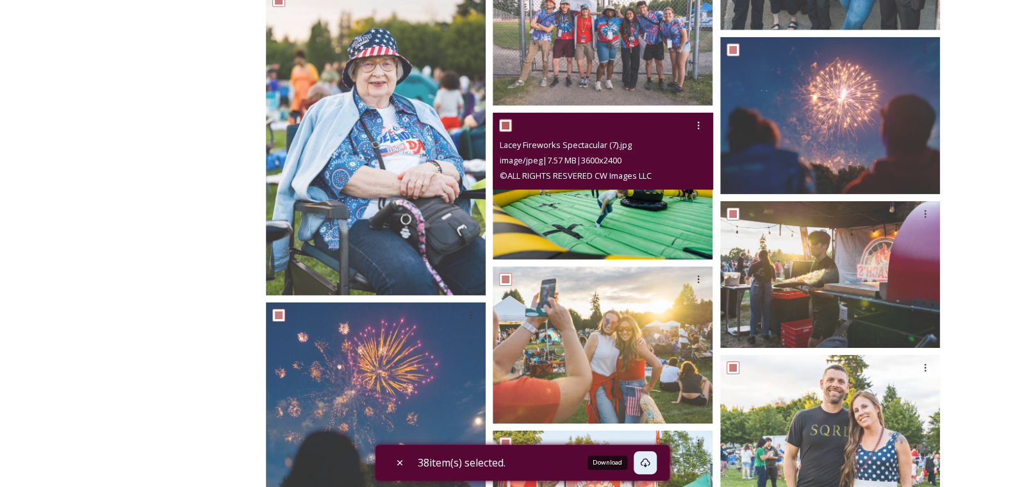
scroll to position [1787, 0]
